Goal: Information Seeking & Learning: Learn about a topic

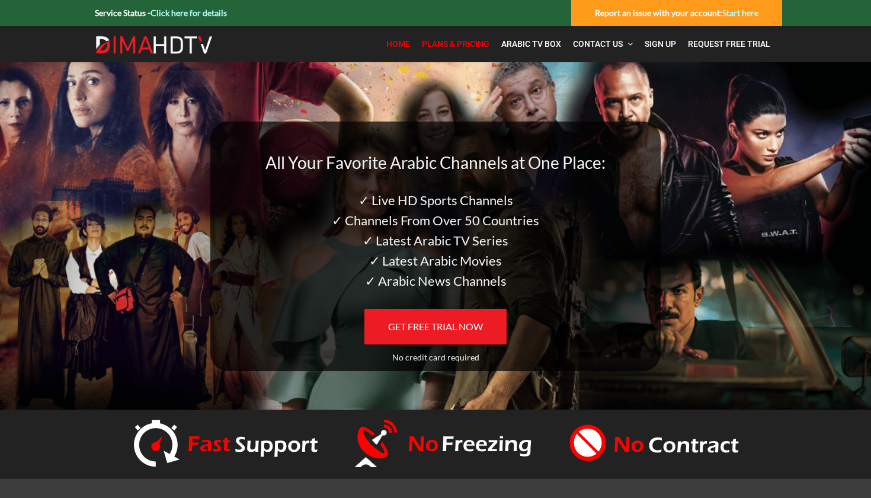
click at [487, 43] on span "Plans & Pricing" at bounding box center [456, 43] width 68 height 9
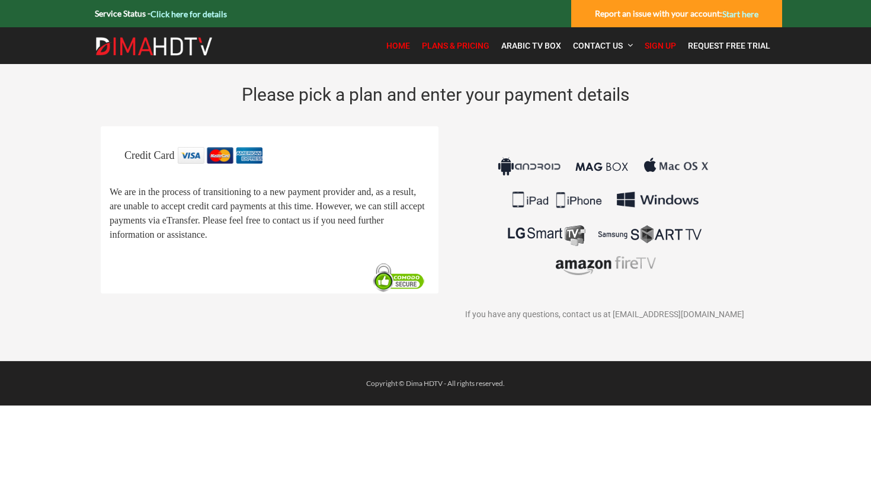
click at [397, 54] on link "Home" at bounding box center [398, 45] width 36 height 25
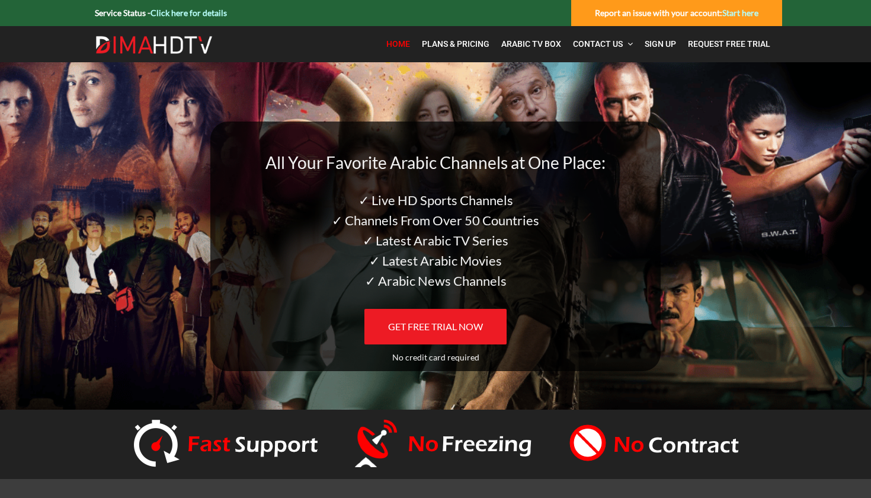
click at [217, 17] on link "Click here for details" at bounding box center [189, 13] width 76 height 10
